Goal: Transaction & Acquisition: Book appointment/travel/reservation

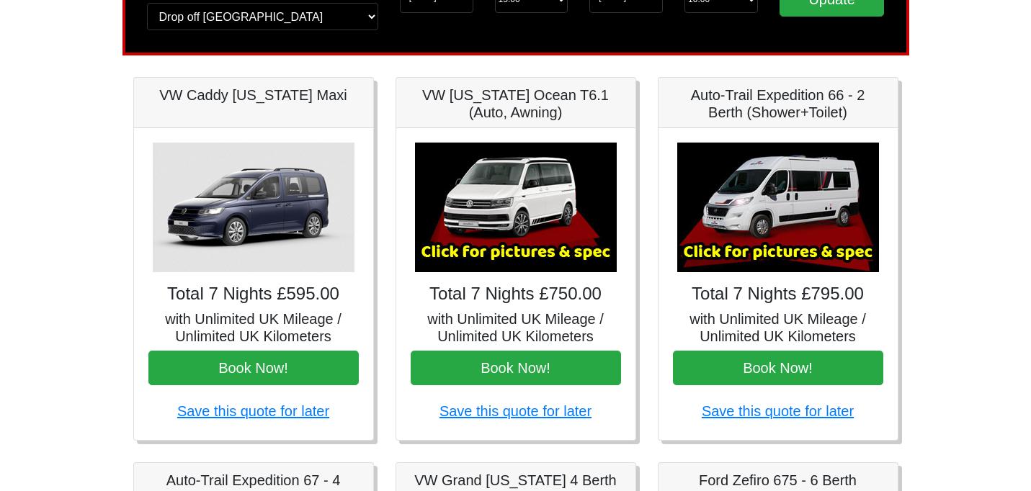
scroll to position [159, 0]
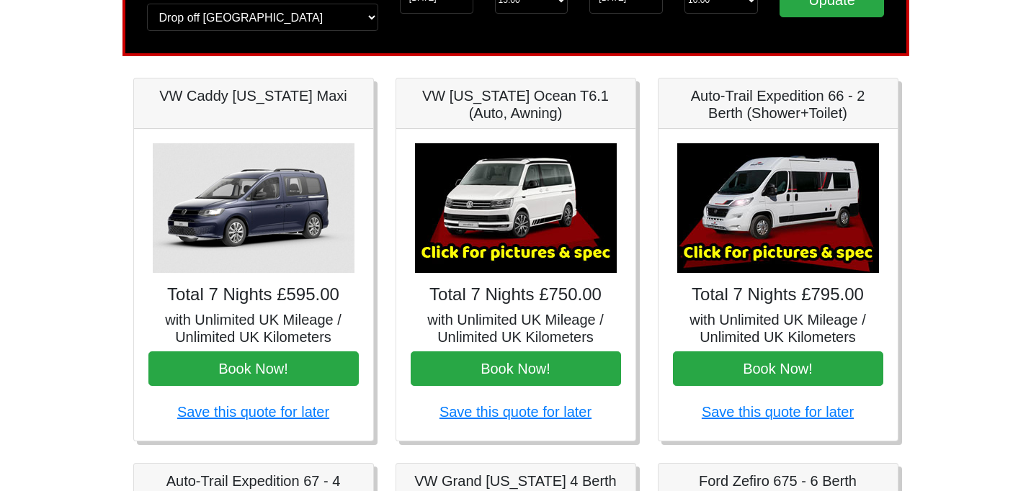
click at [534, 226] on img at bounding box center [516, 208] width 202 height 130
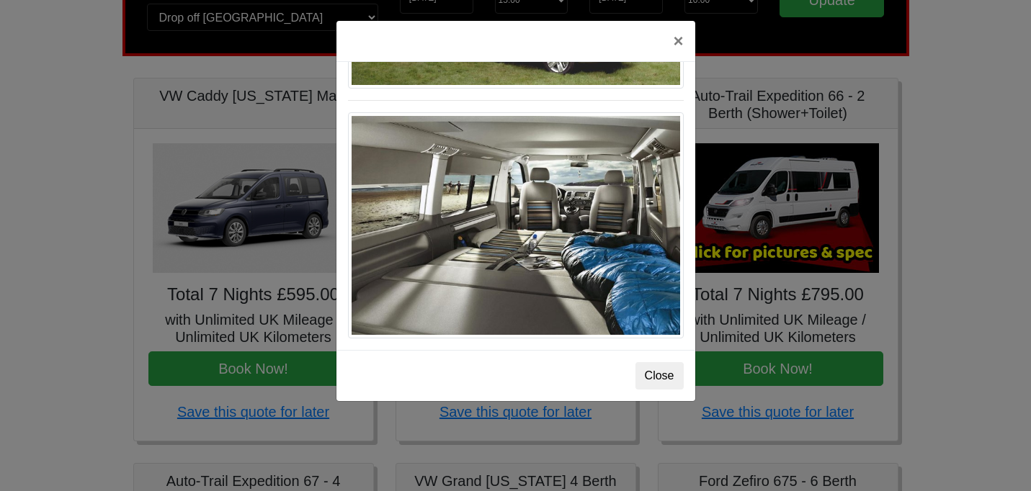
scroll to position [1607, 0]
click at [677, 42] on button "×" at bounding box center [677, 41] width 33 height 40
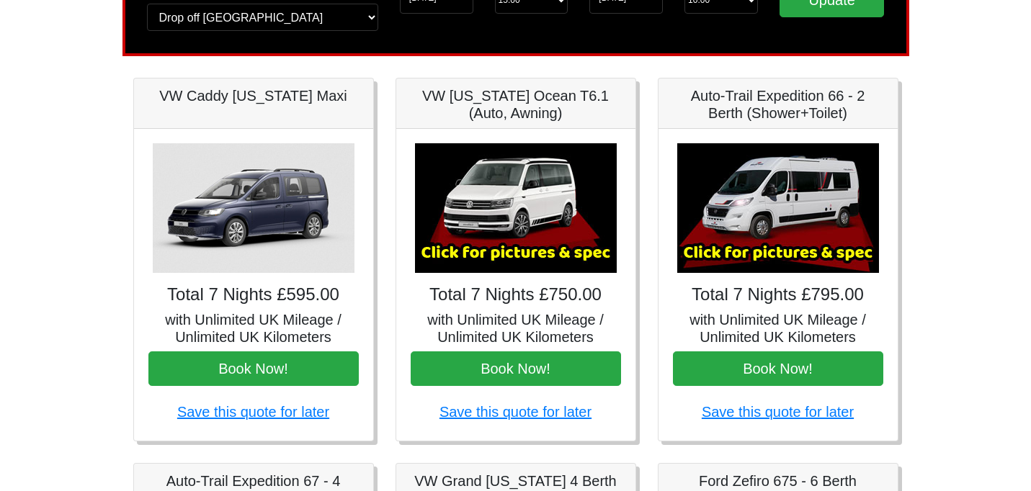
click at [782, 216] on img at bounding box center [778, 208] width 202 height 130
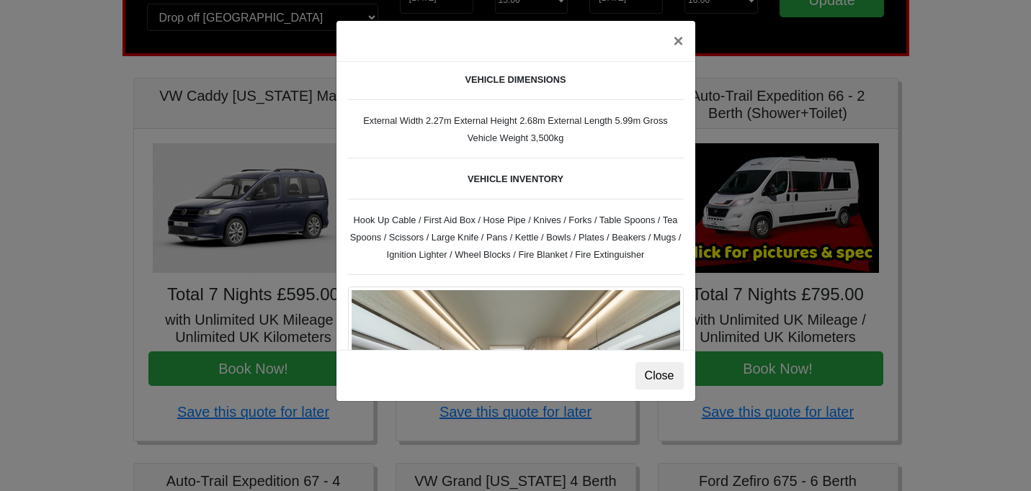
scroll to position [496, 0]
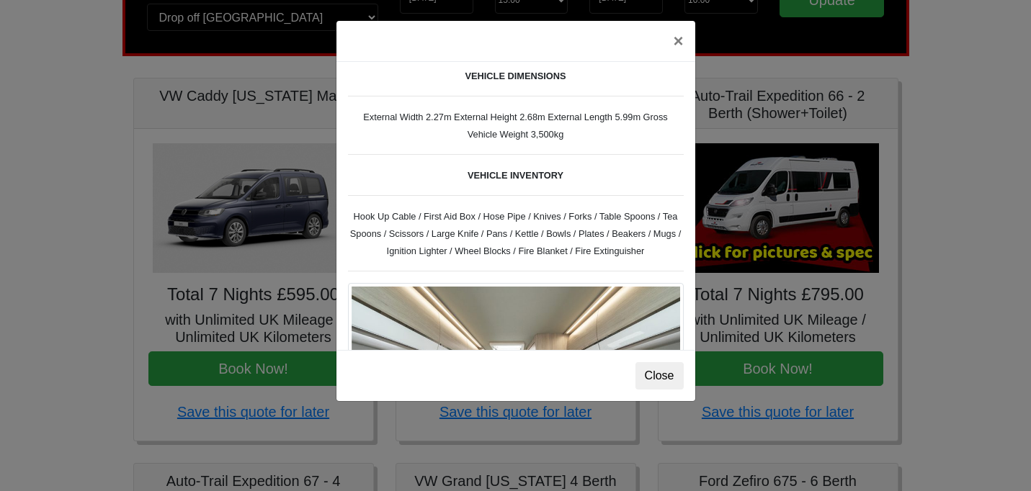
click at [410, 421] on div "× Fiat [PERSON_NAME] L 2 Spec TECHNICAL DATA Engine: Fiat Ducato 115bhp, 2 litr…" at bounding box center [515, 245] width 1031 height 491
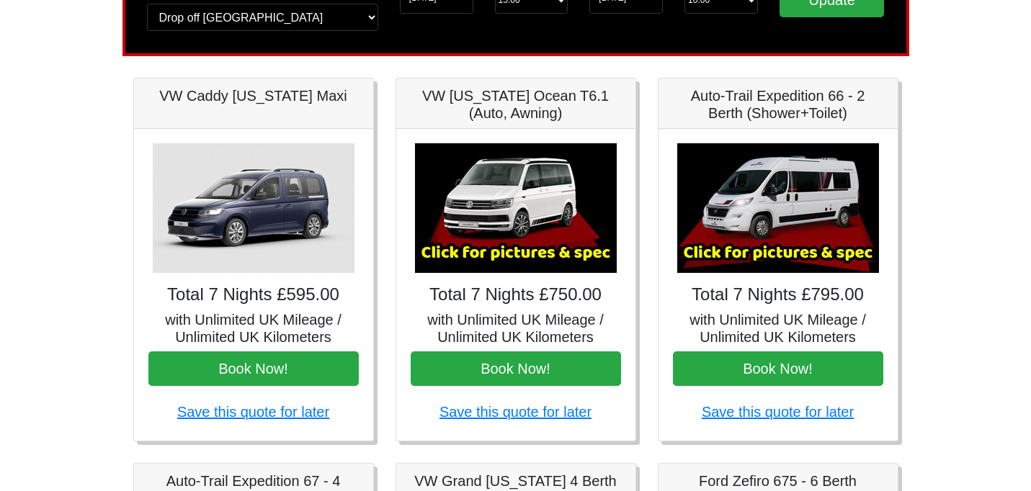
click at [528, 224] on img at bounding box center [516, 208] width 202 height 130
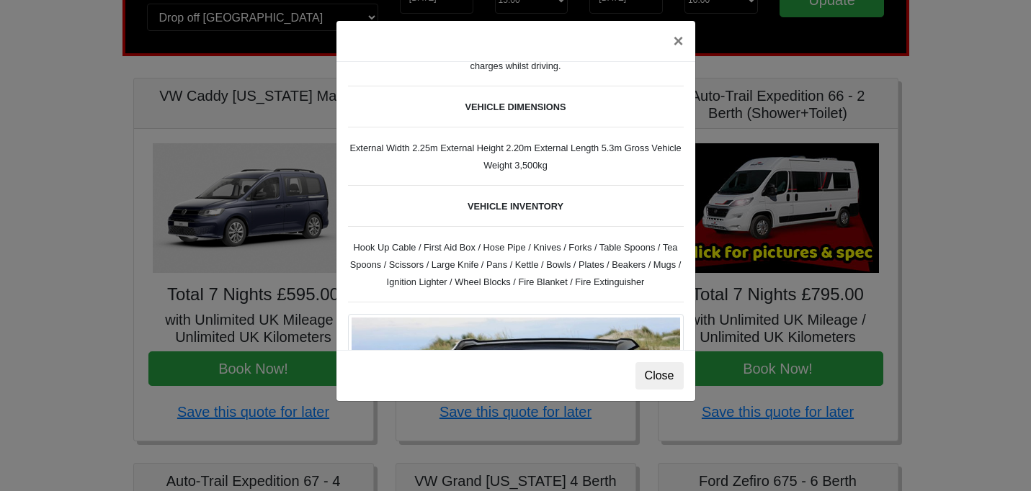
scroll to position [400, 0]
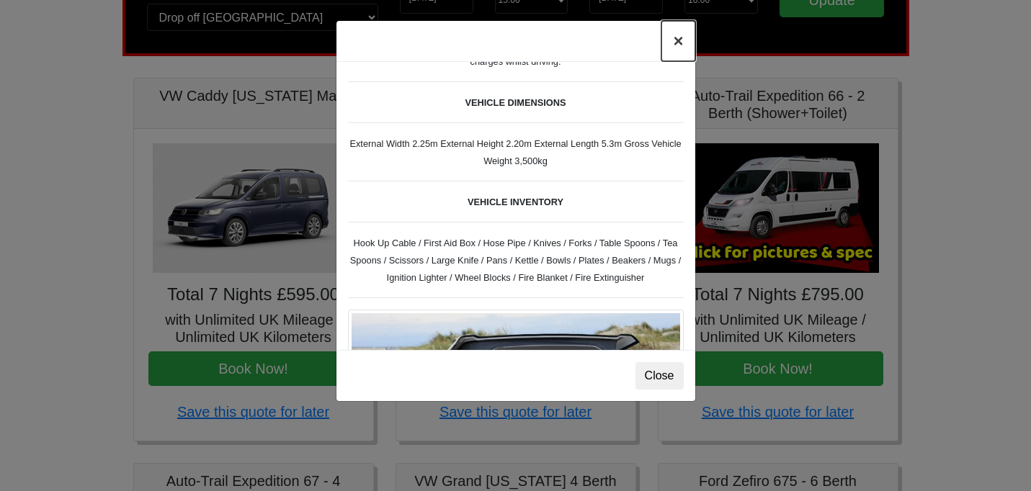
click at [676, 43] on button "×" at bounding box center [677, 41] width 33 height 40
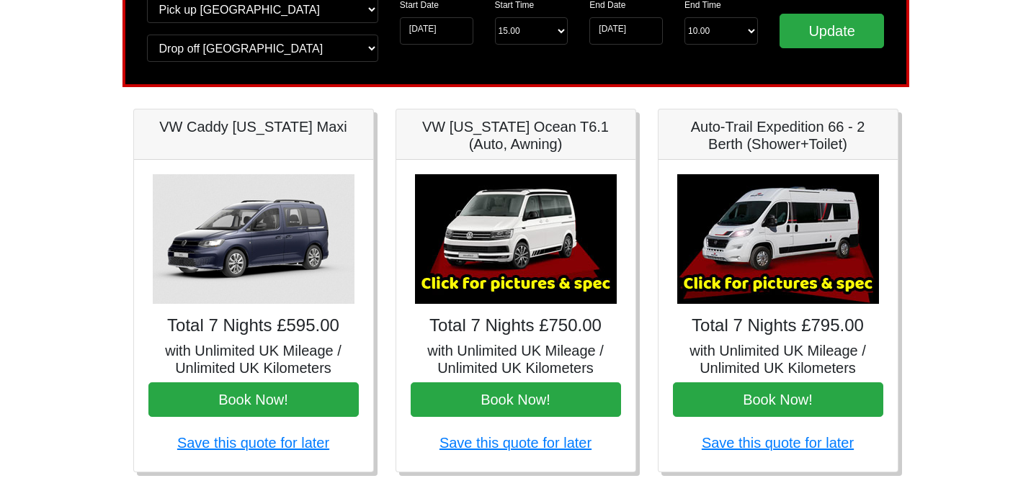
scroll to position [100, 0]
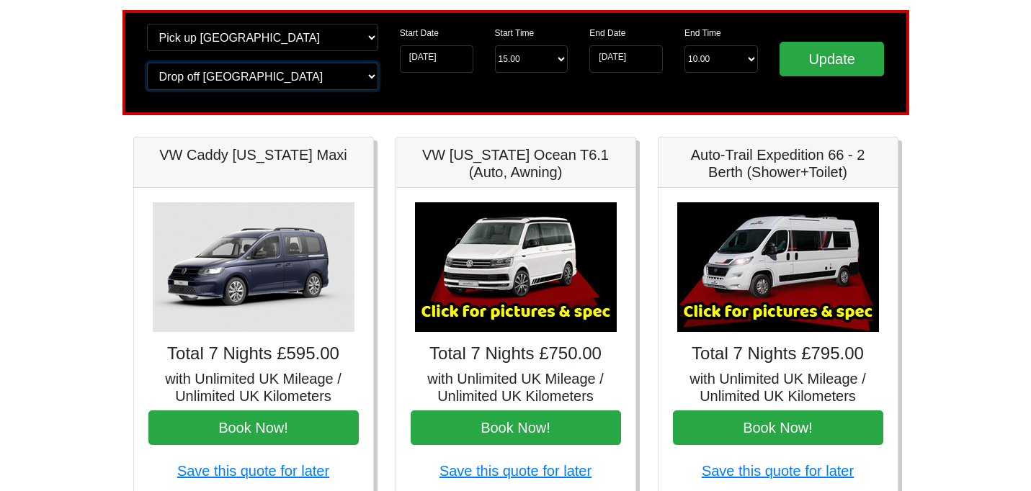
click at [370, 76] on select "Change drop off location? Drop off [GEOGRAPHIC_DATA] [GEOGRAPHIC_DATA] [GEOGRAP…" at bounding box center [262, 76] width 231 height 27
select select "GLA"
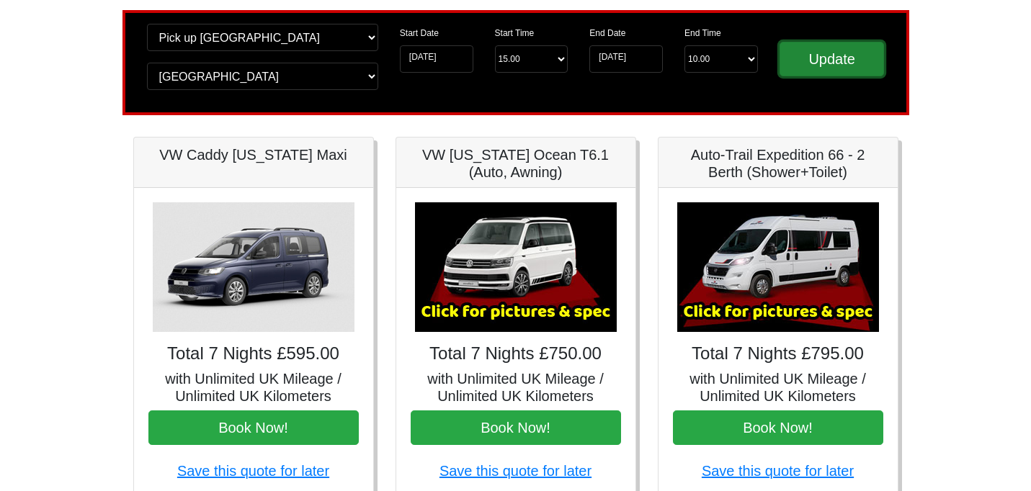
click at [820, 59] on input "Update" at bounding box center [832, 59] width 105 height 35
click at [452, 88] on div "Start Date [DATE] Start Time Start Time 15.00 -------- 11.00 am ([DATE] & [DATE…" at bounding box center [484, 63] width 190 height 78
click at [809, 61] on input "Update" at bounding box center [832, 59] width 105 height 35
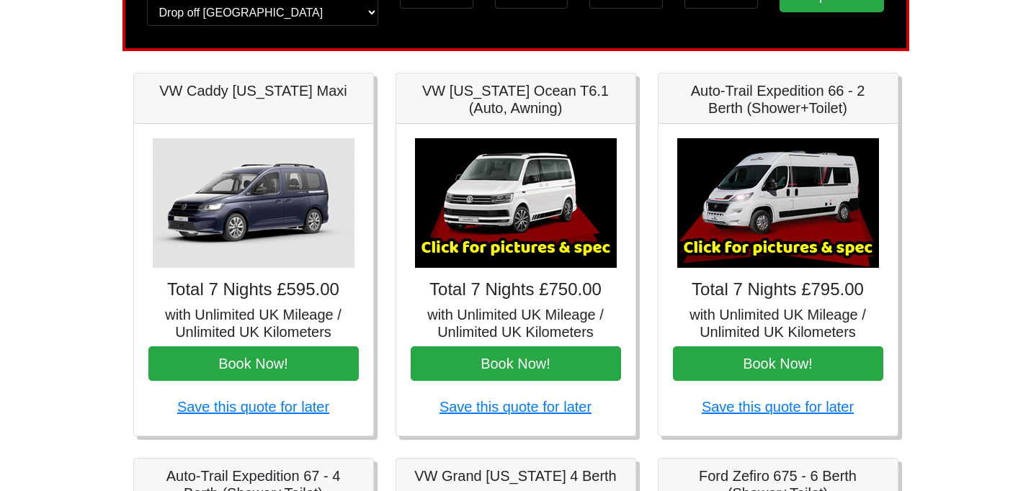
scroll to position [166, 0]
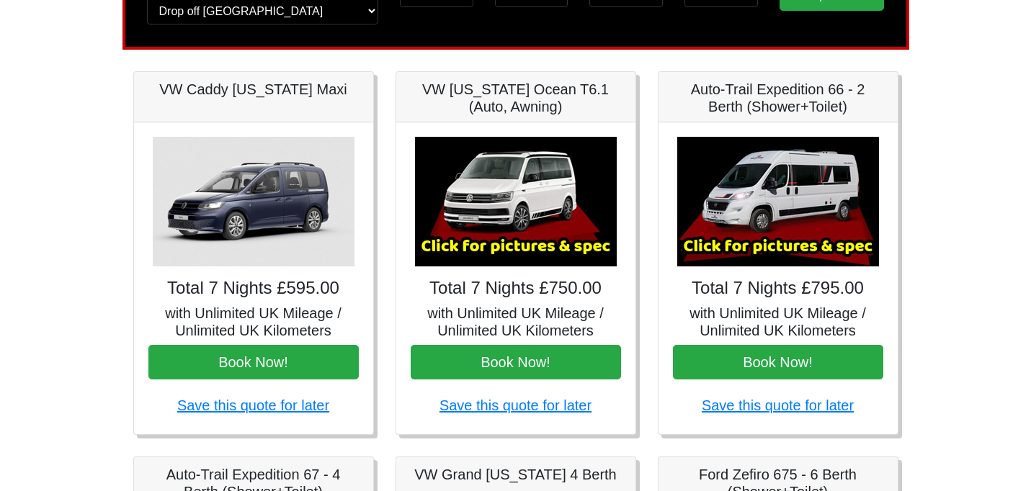
click at [269, 223] on img at bounding box center [254, 202] width 202 height 130
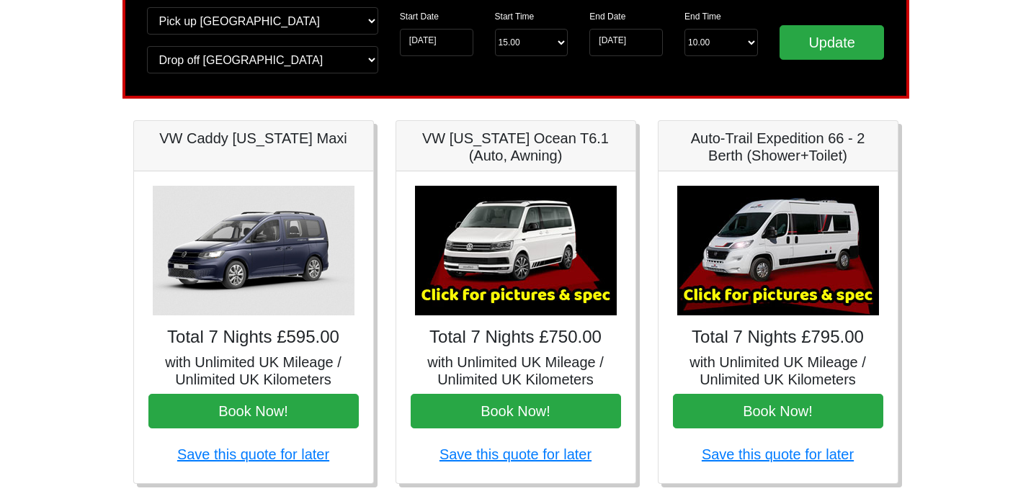
scroll to position [120, 0]
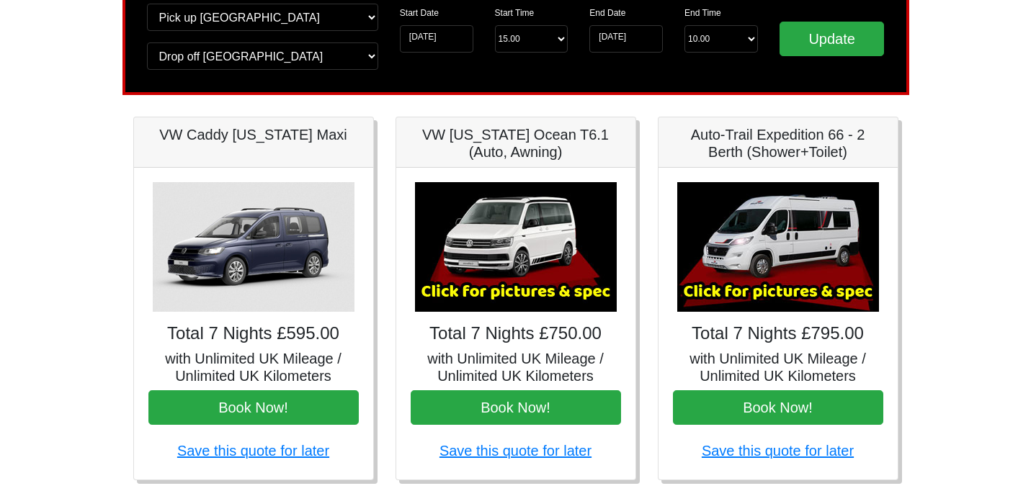
click at [546, 261] on img at bounding box center [516, 247] width 202 height 130
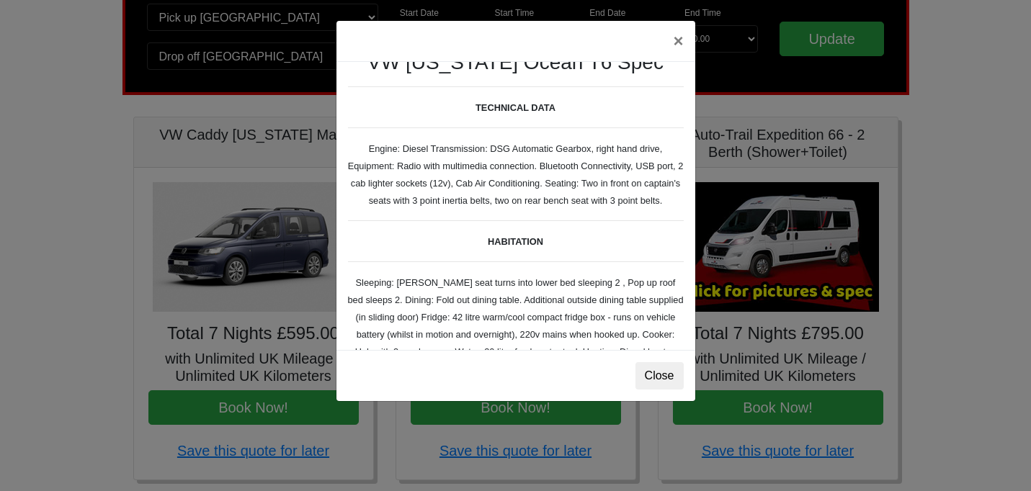
scroll to position [26, 0]
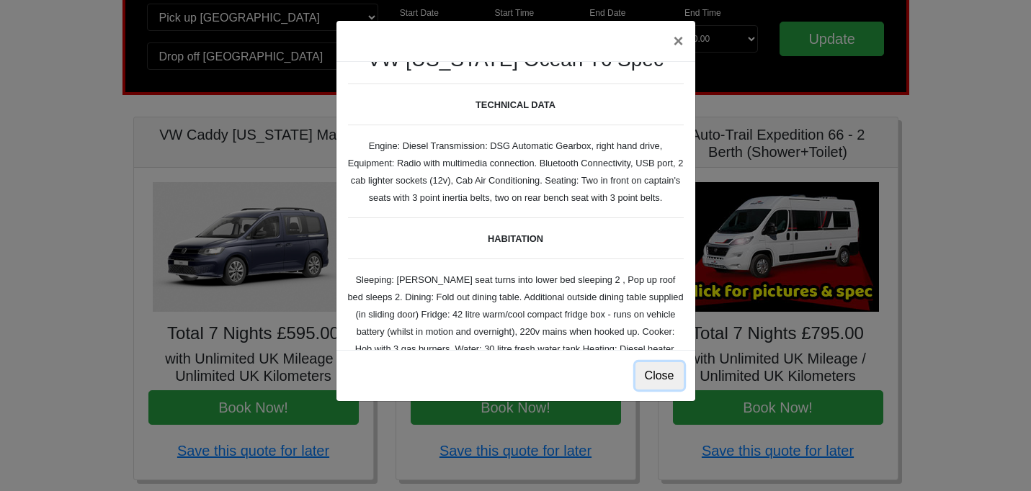
click at [659, 373] on button "Close" at bounding box center [659, 375] width 48 height 27
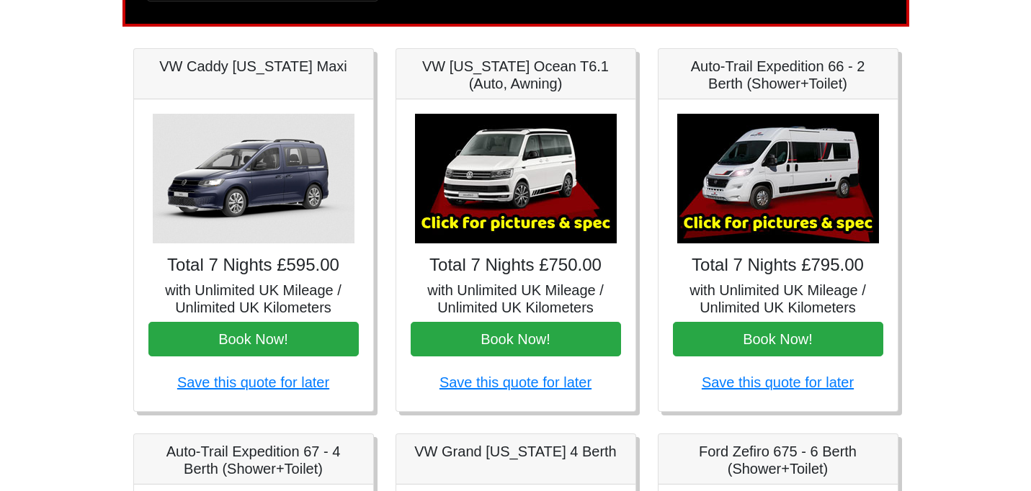
scroll to position [192, 0]
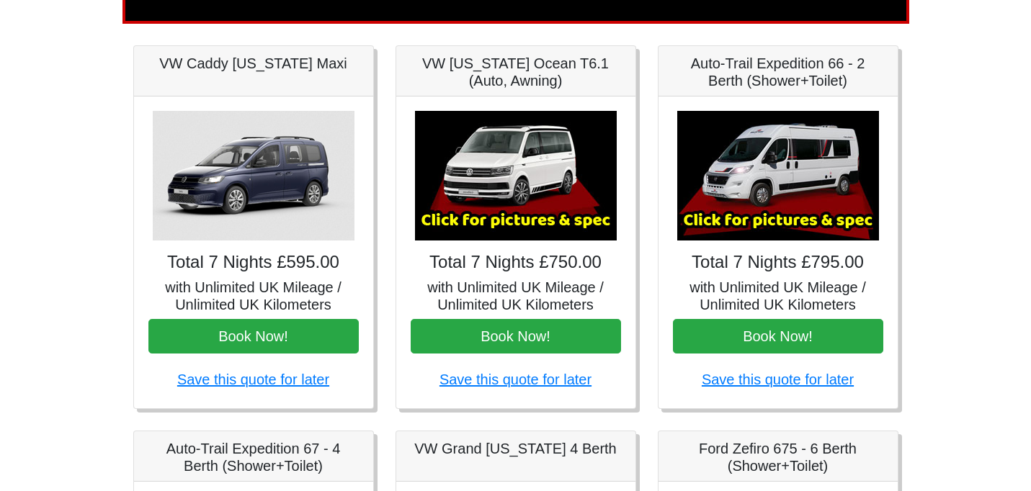
click at [795, 80] on h5 "Auto-Trail Expedition 66 - 2 Berth (Shower+Toilet)" at bounding box center [778, 72] width 210 height 35
click at [761, 283] on h5 "with Unlimited UK Mileage / Unlimited UK Kilometers" at bounding box center [778, 296] width 210 height 35
click at [757, 213] on img at bounding box center [778, 176] width 202 height 130
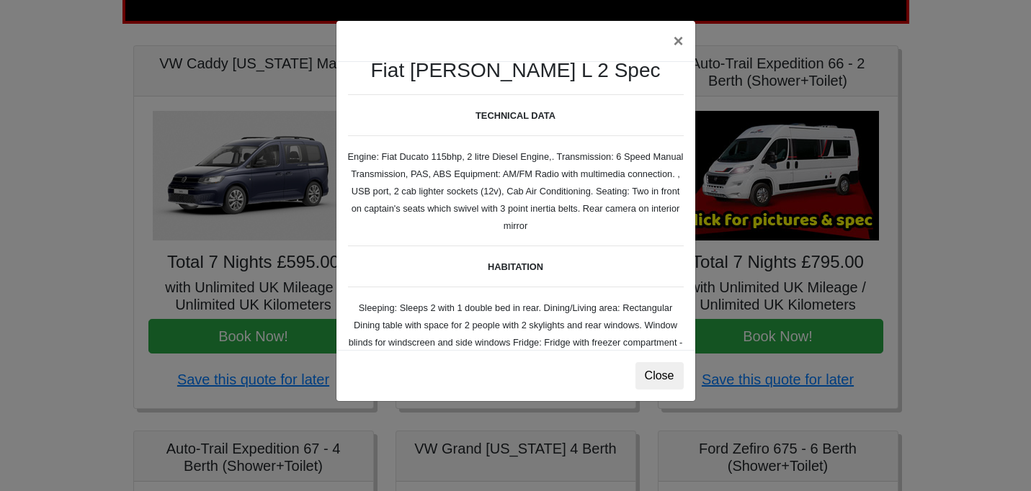
scroll to position [0, 0]
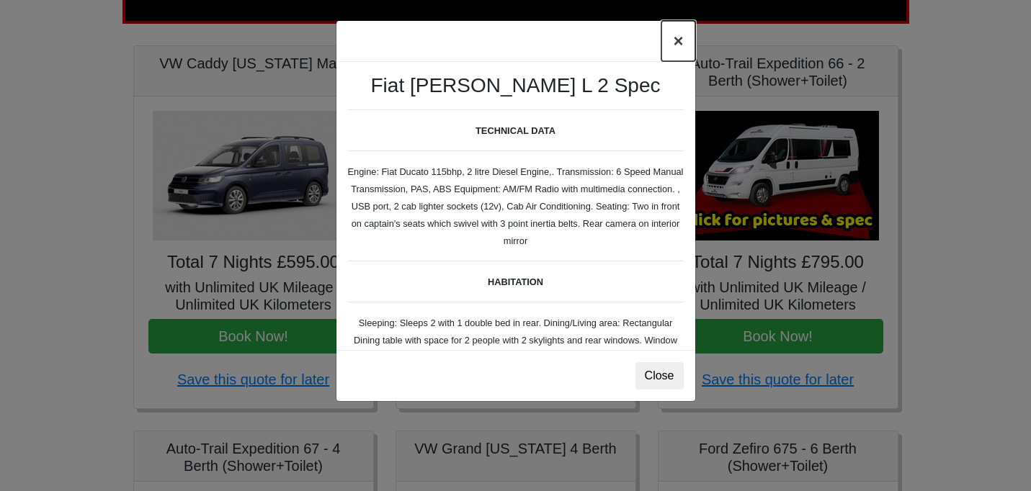
click at [677, 42] on button "×" at bounding box center [677, 41] width 33 height 40
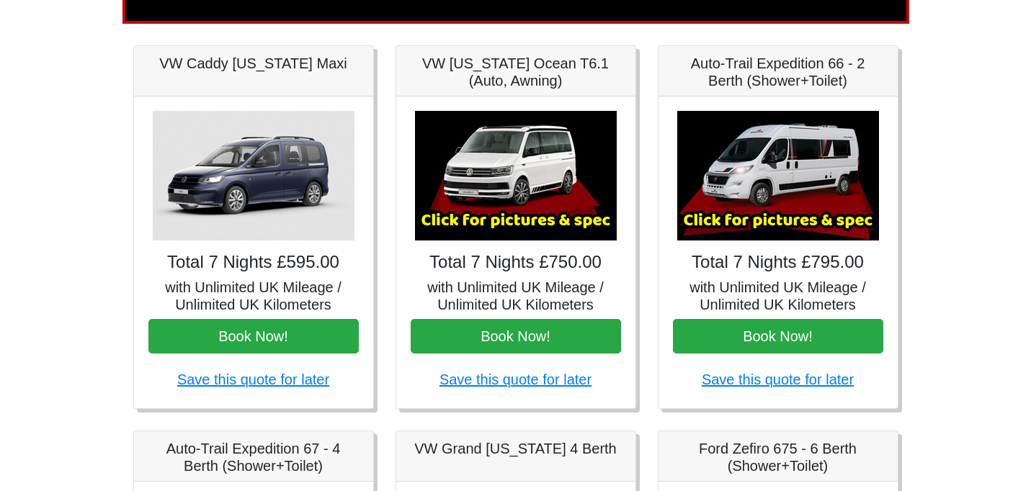
click at [506, 187] on img at bounding box center [516, 176] width 202 height 130
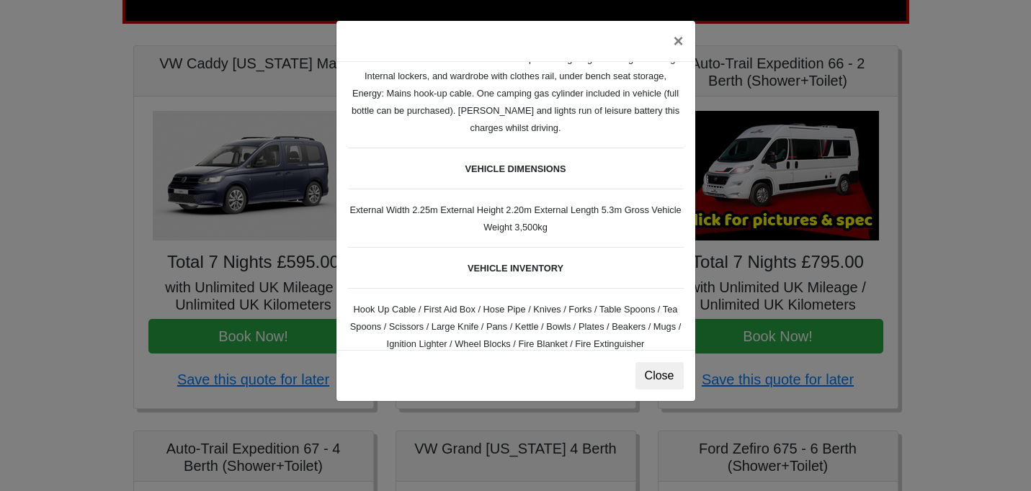
scroll to position [223, 0]
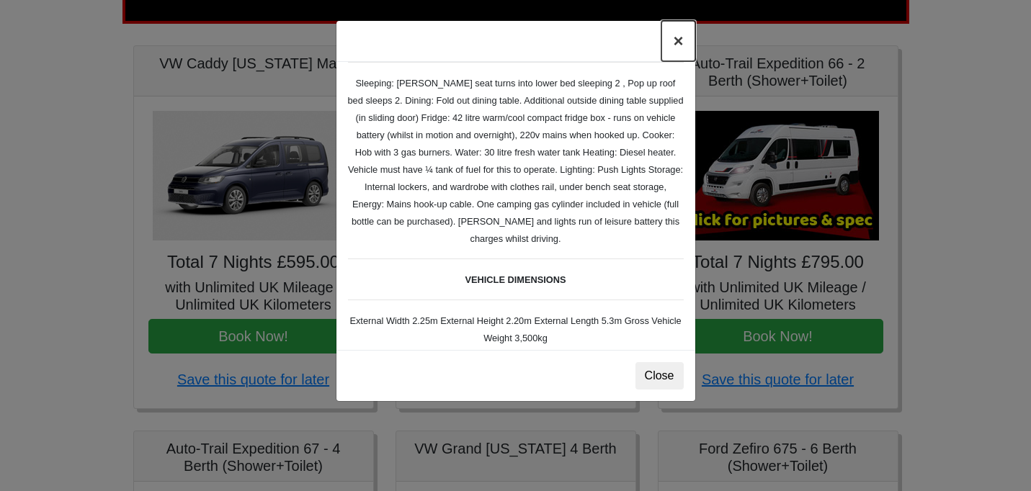
click at [679, 42] on button "×" at bounding box center [677, 41] width 33 height 40
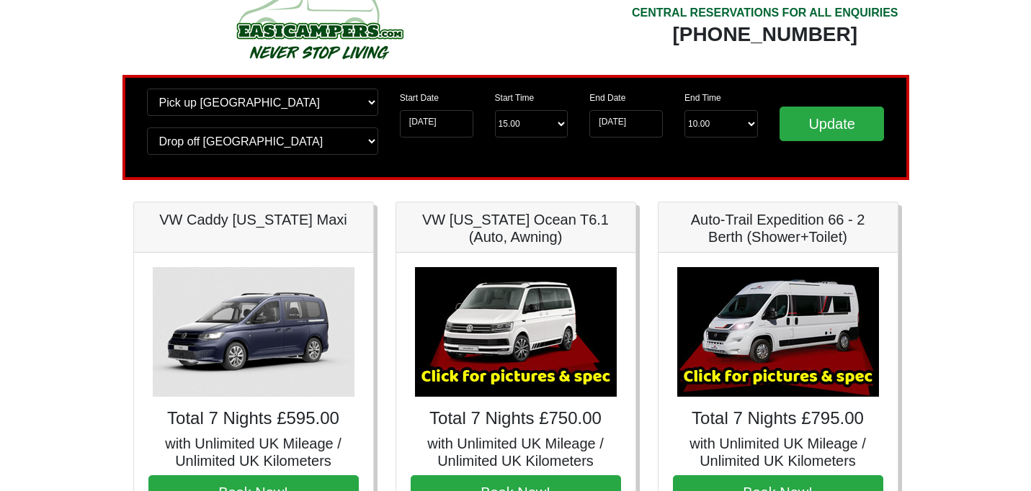
scroll to position [0, 0]
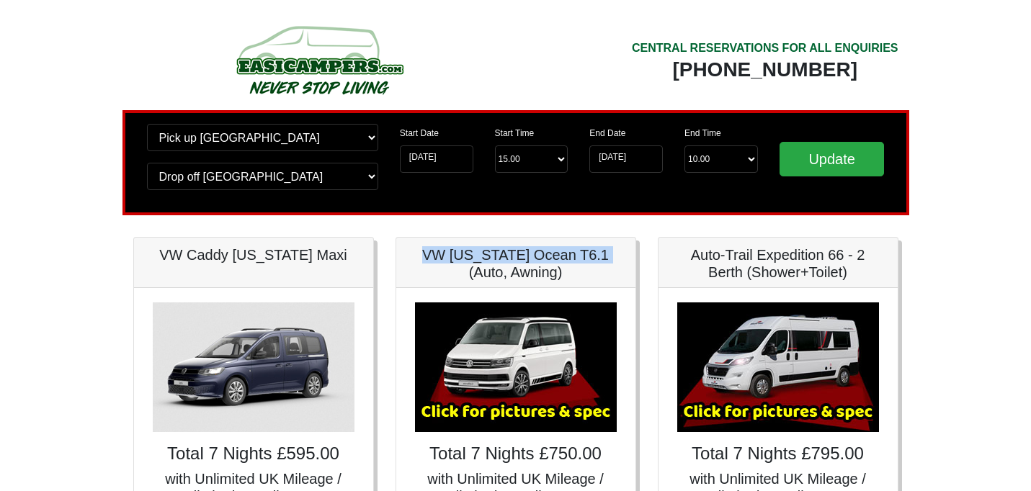
drag, startPoint x: 579, startPoint y: 255, endPoint x: 390, endPoint y: 261, distance: 188.9
click at [390, 261] on div "VW California Ocean T6.1 (Auto, Awning) × VW California Ocean T6 Spec TECHNICAL…" at bounding box center [516, 419] width 262 height 364
copy h5 "VW California Ocean T6.1"
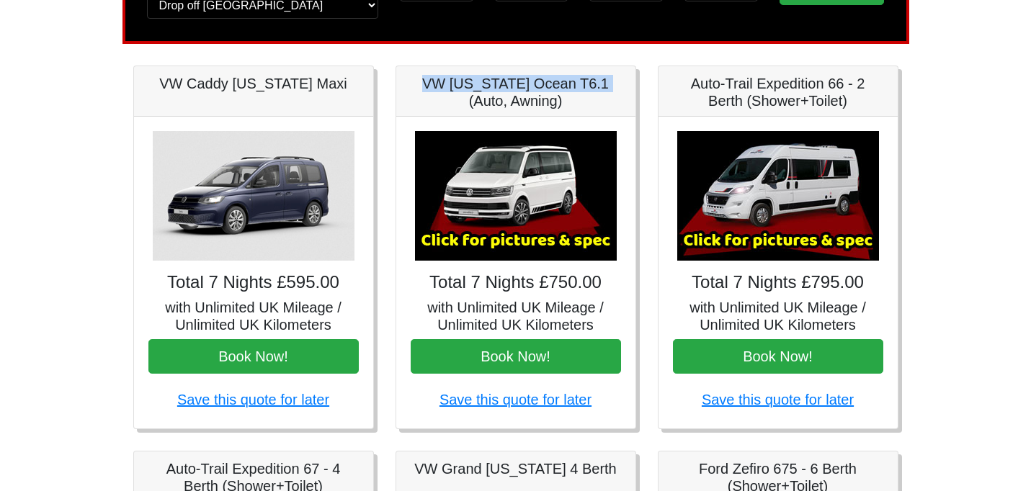
scroll to position [171, 0]
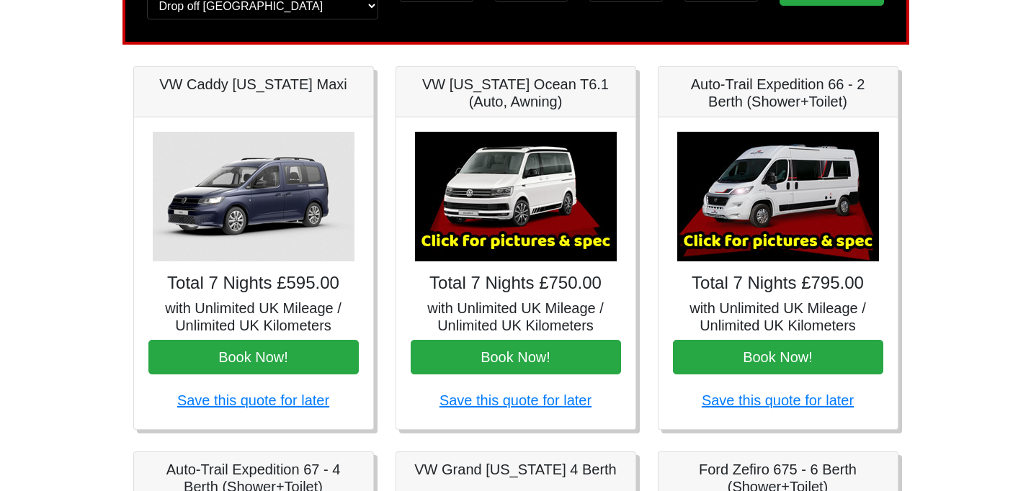
click at [857, 100] on h5 "Auto-Trail Expedition 66 - 2 Berth (Shower+Toilet)" at bounding box center [778, 93] width 210 height 35
drag, startPoint x: 857, startPoint y: 100, endPoint x: 693, endPoint y: 81, distance: 164.7
click at [692, 80] on h5 "Auto-Trail Expedition 66 - 2 Berth (Shower+Toilet)" at bounding box center [778, 93] width 210 height 35
copy h5 "Auto-Trail Expedition 66 - 2 Berth (Shower+Toilet)"
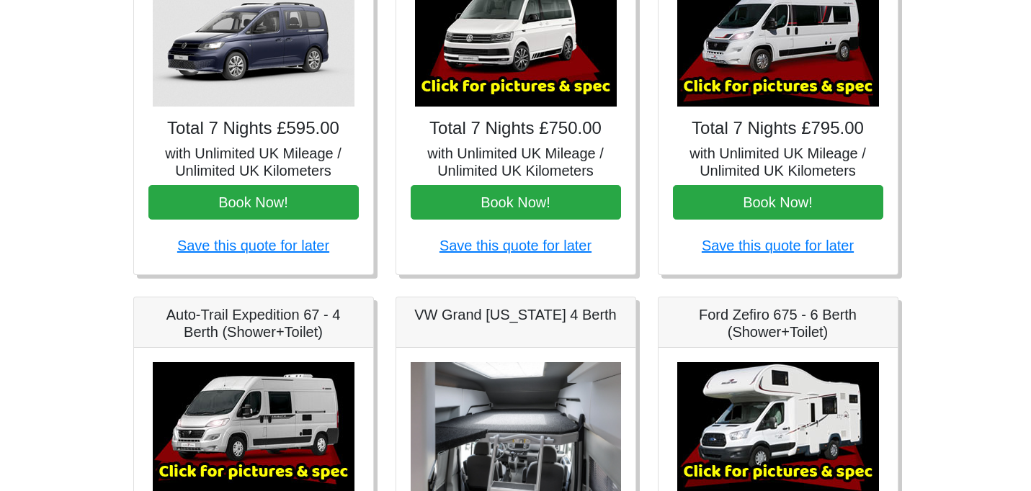
scroll to position [0, 0]
